Goal: Information Seeking & Learning: Learn about a topic

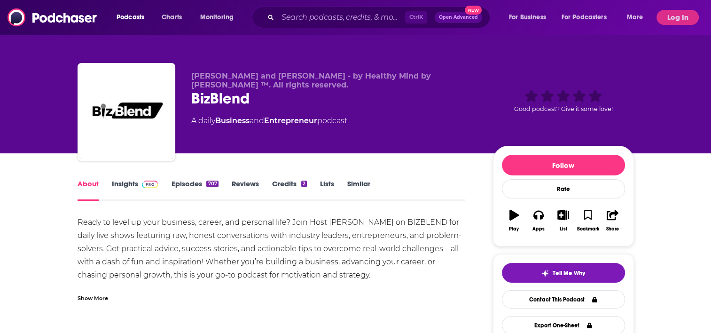
click at [124, 182] on link "Insights" at bounding box center [135, 190] width 47 height 22
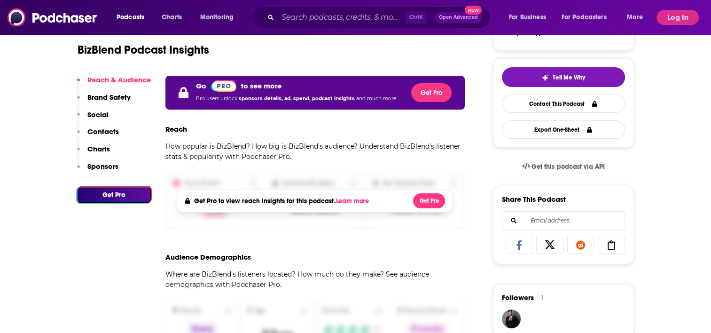
scroll to position [235, 0]
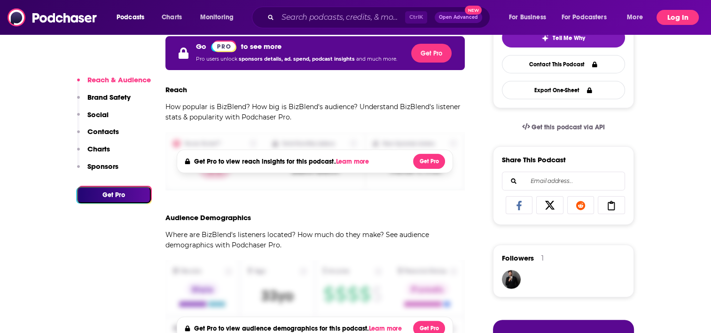
click at [670, 20] on button "Log In" at bounding box center [677, 17] width 42 height 15
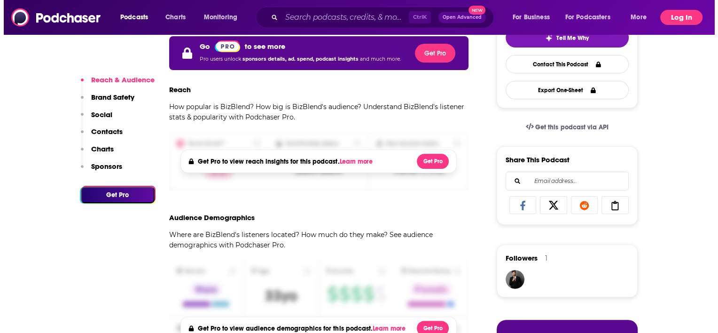
scroll to position [0, 0]
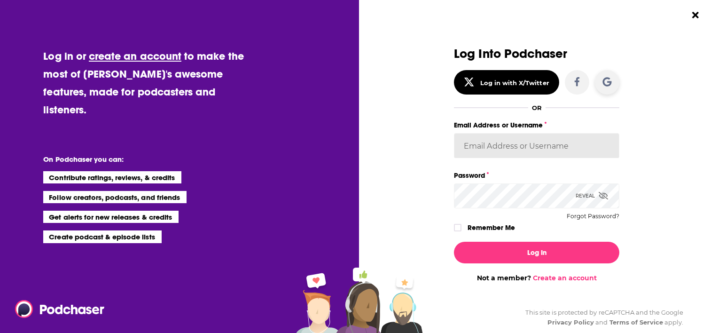
type input "[EMAIL_ADDRESS][DOMAIN_NAME]"
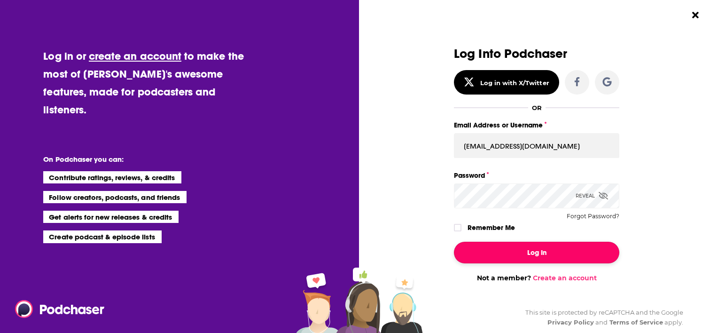
click at [527, 254] on button "Log In" at bounding box center [536, 253] width 165 height 22
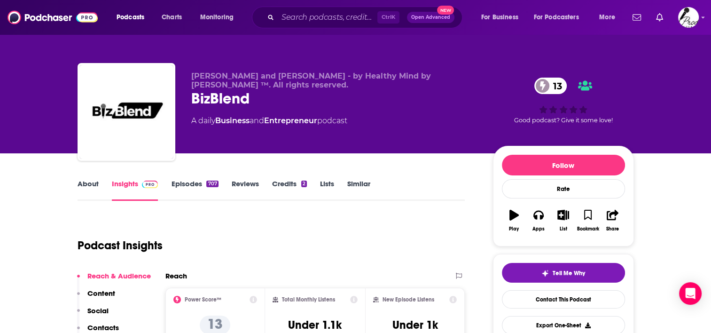
click at [94, 183] on link "About" at bounding box center [88, 190] width 21 height 22
